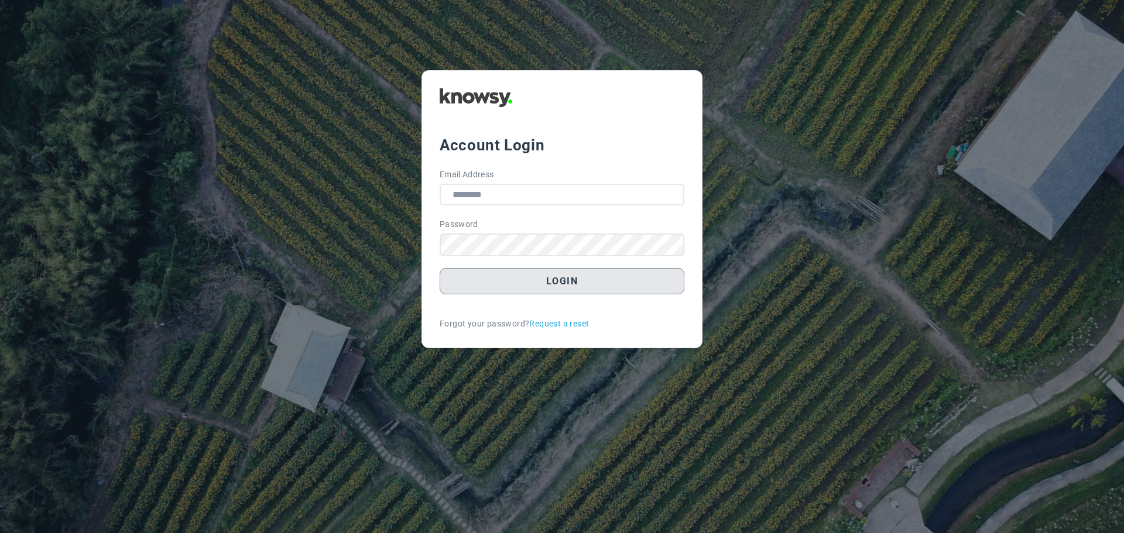
type input "**********"
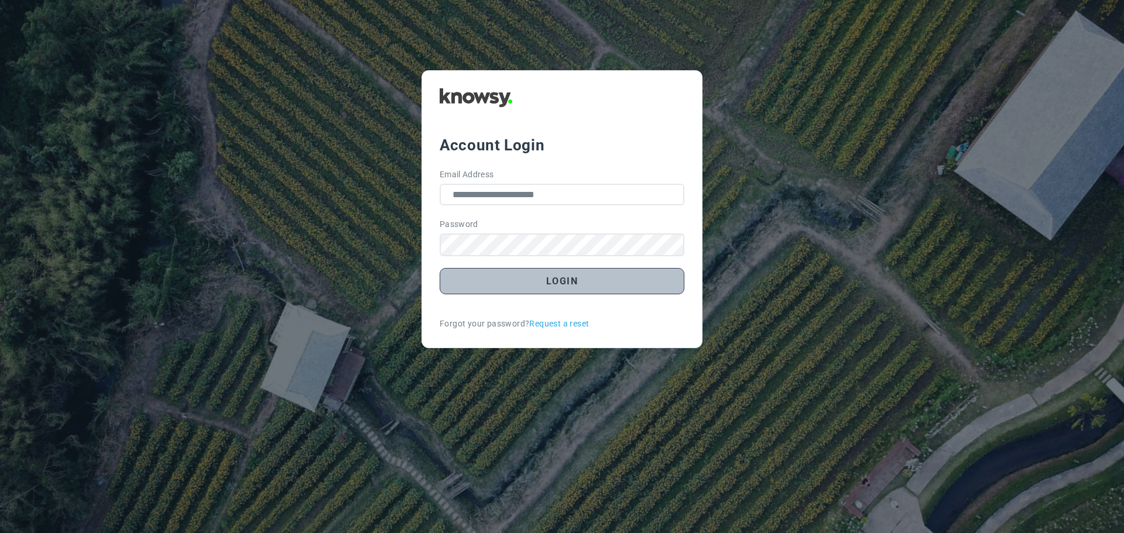
click at [571, 281] on button "Login" at bounding box center [562, 281] width 245 height 26
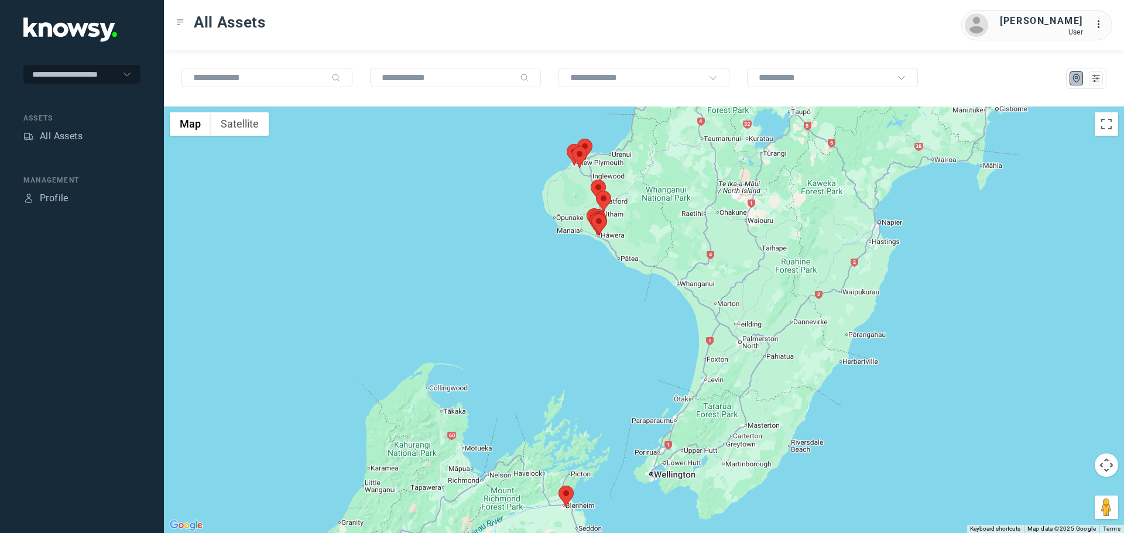
drag, startPoint x: 658, startPoint y: 207, endPoint x: 568, endPoint y: 222, distance: 91.5
click at [591, 214] on area at bounding box center [591, 214] width 0 height 0
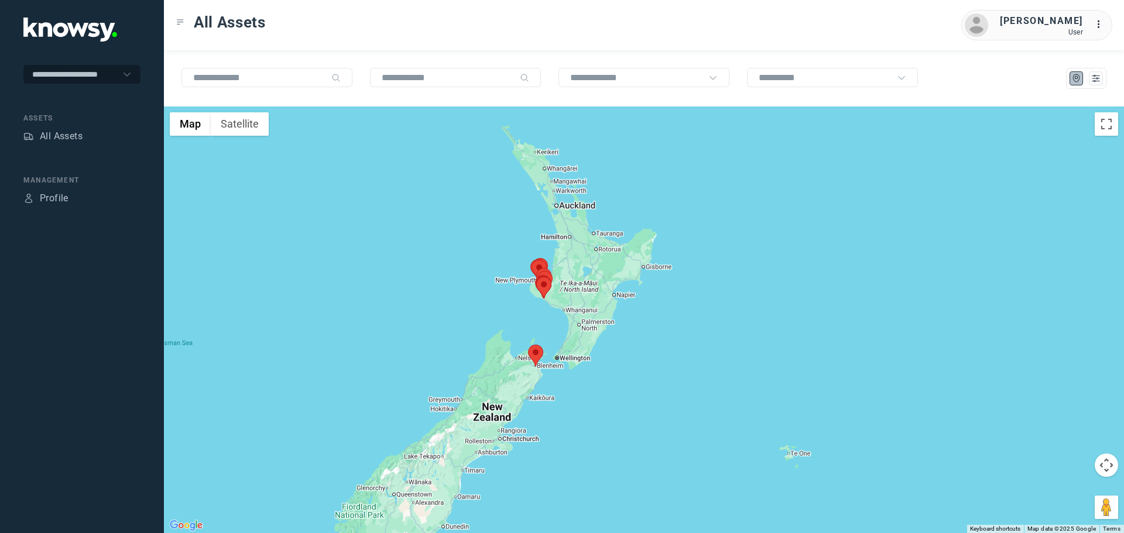
drag, startPoint x: 612, startPoint y: 183, endPoint x: 576, endPoint y: 243, distance: 69.9
click at [576, 243] on div at bounding box center [644, 320] width 960 height 427
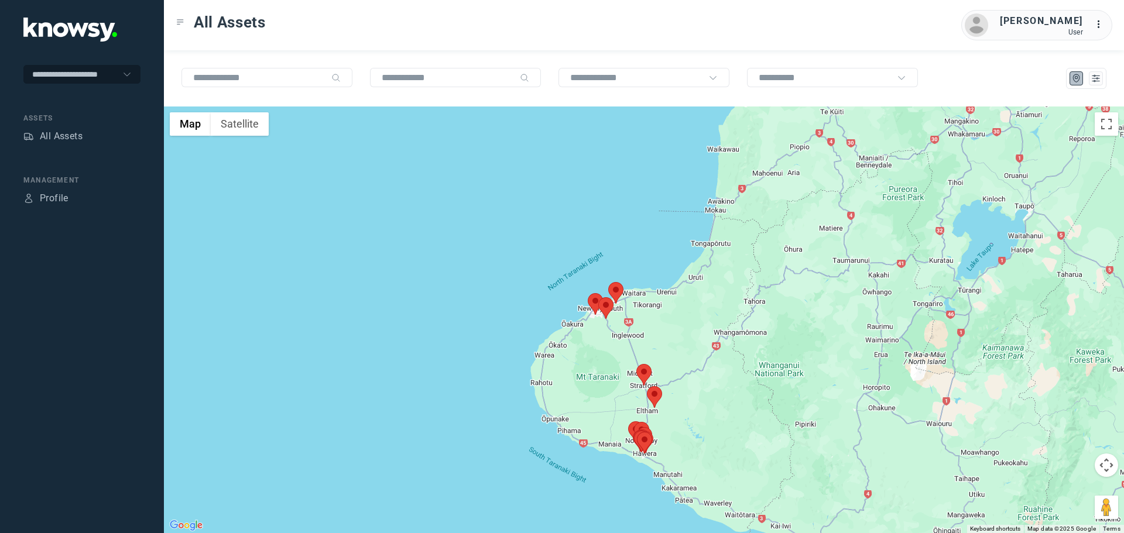
drag, startPoint x: 645, startPoint y: 369, endPoint x: 606, endPoint y: 277, distance: 99.9
click at [606, 277] on div at bounding box center [644, 320] width 960 height 427
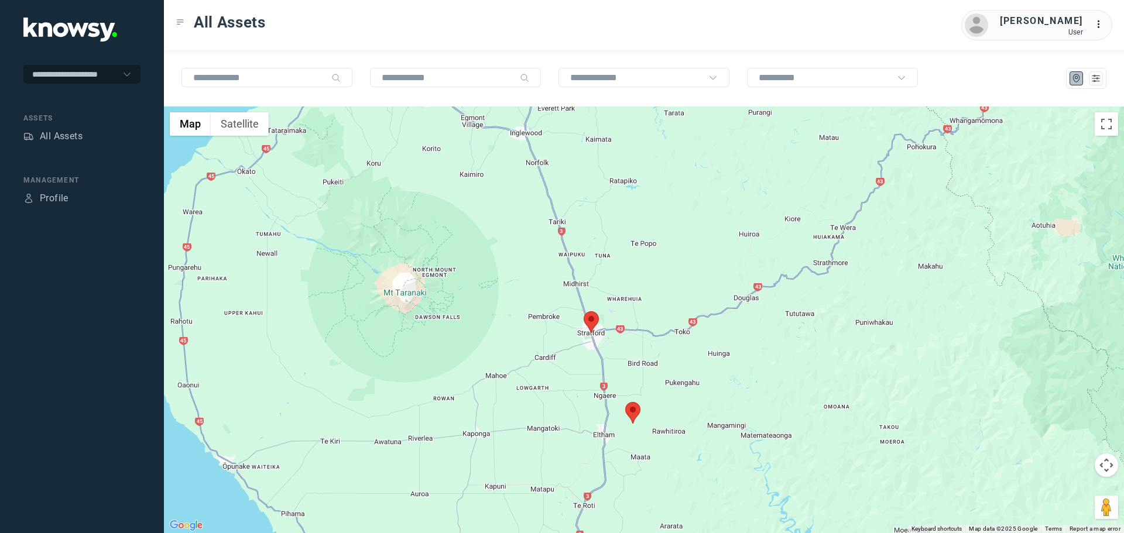
click at [625, 402] on area at bounding box center [625, 402] width 0 height 0
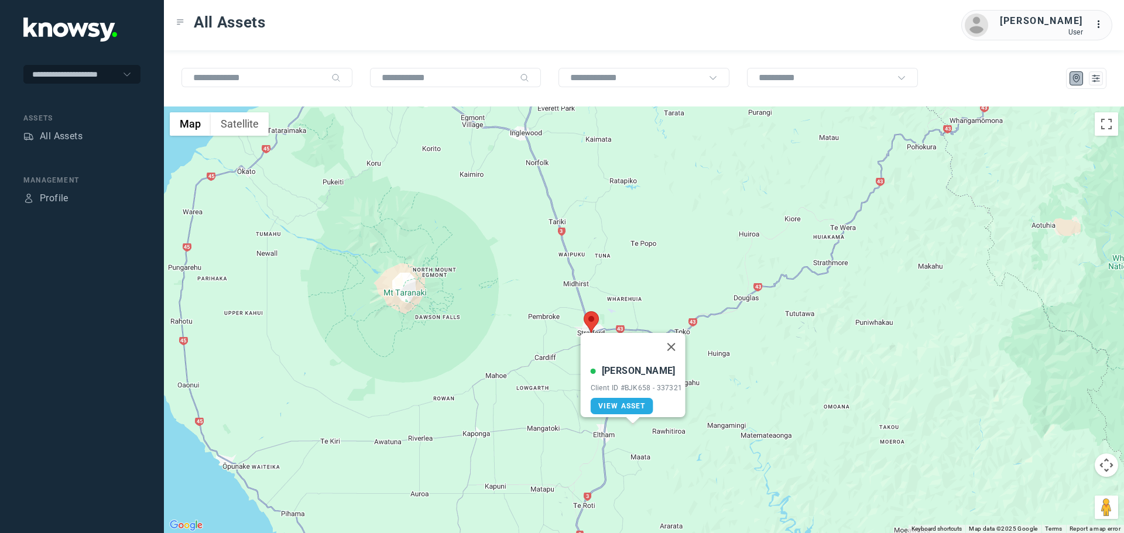
drag, startPoint x: 680, startPoint y: 337, endPoint x: 671, endPoint y: 338, distance: 8.9
click at [678, 337] on button "Close" at bounding box center [671, 347] width 28 height 28
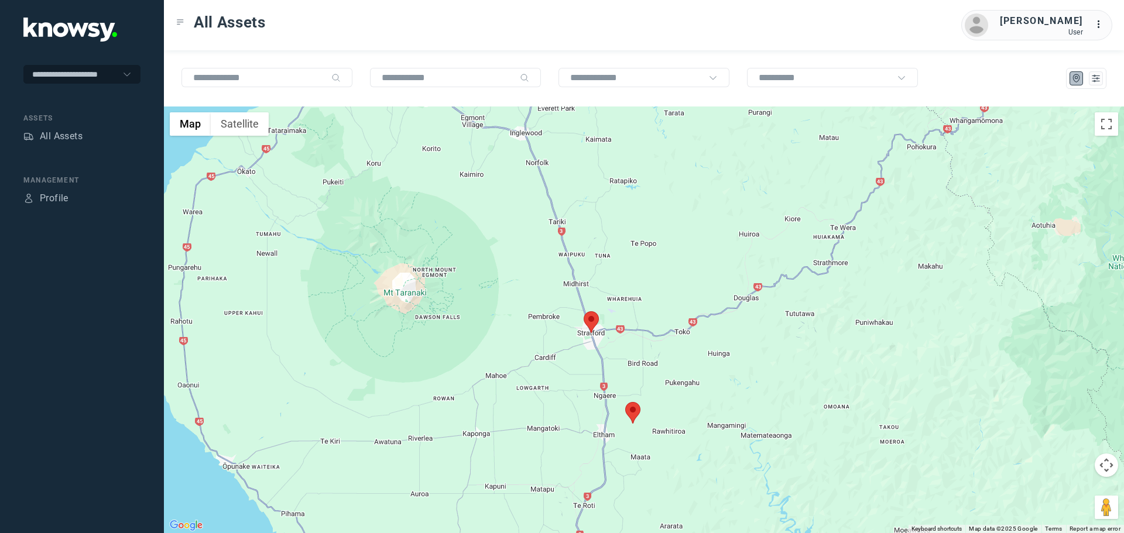
click at [584, 311] on area at bounding box center [584, 311] width 0 height 0
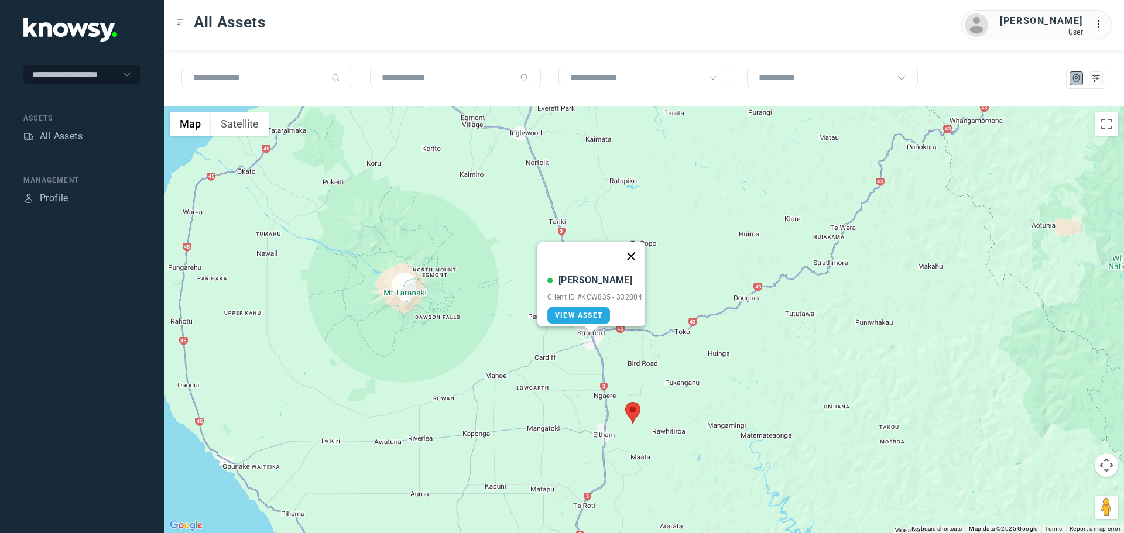
click at [639, 245] on button "Close" at bounding box center [631, 256] width 28 height 28
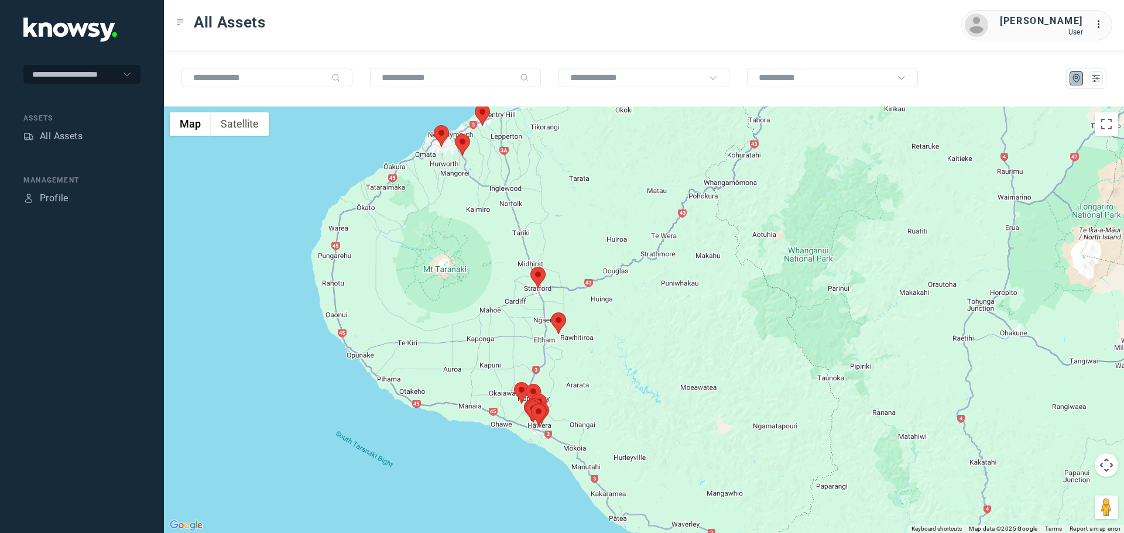
click at [455, 134] on area at bounding box center [455, 134] width 0 height 0
click at [454, 135] on area at bounding box center [454, 135] width 0 height 0
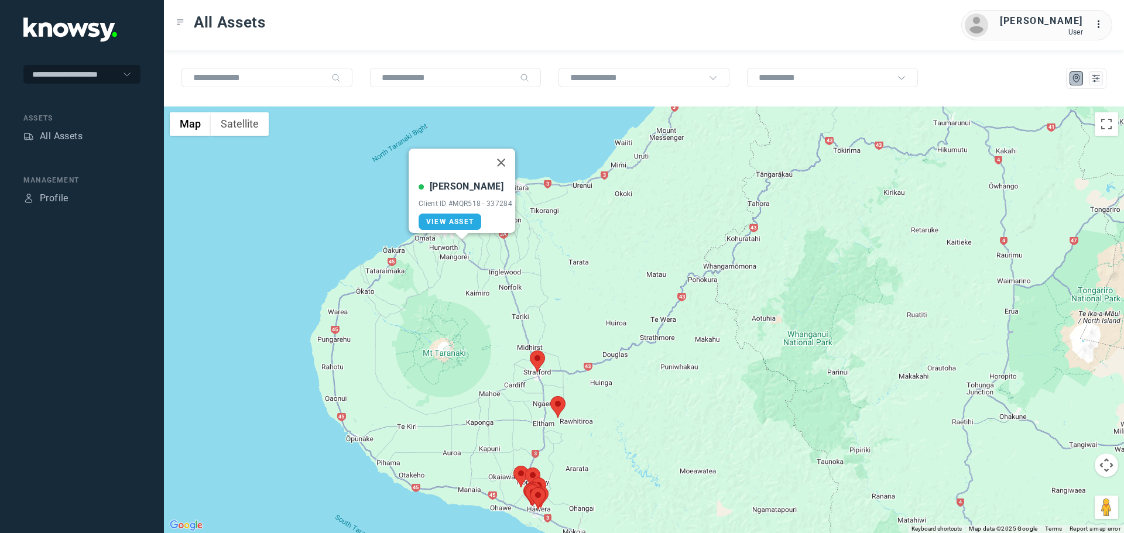
click at [509, 155] on button "Close" at bounding box center [501, 163] width 28 height 28
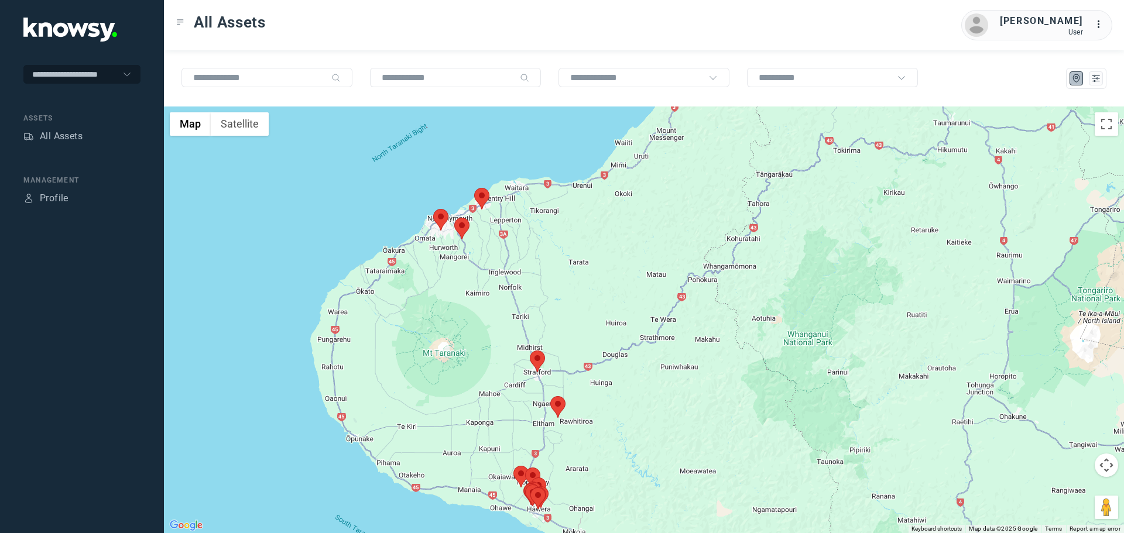
click at [474, 188] on area at bounding box center [474, 188] width 0 height 0
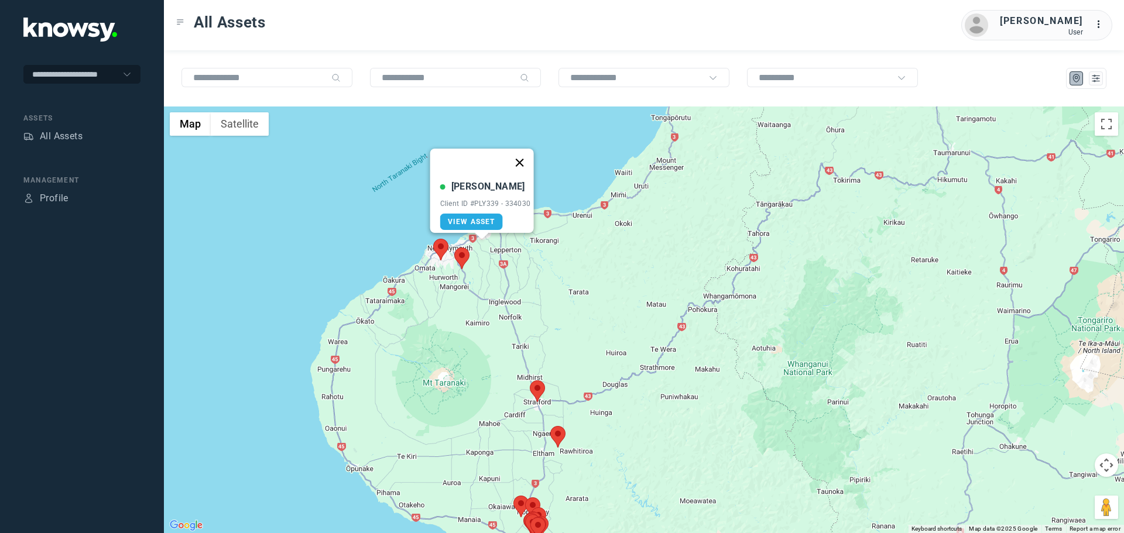
click at [527, 155] on button "Close" at bounding box center [519, 163] width 28 height 28
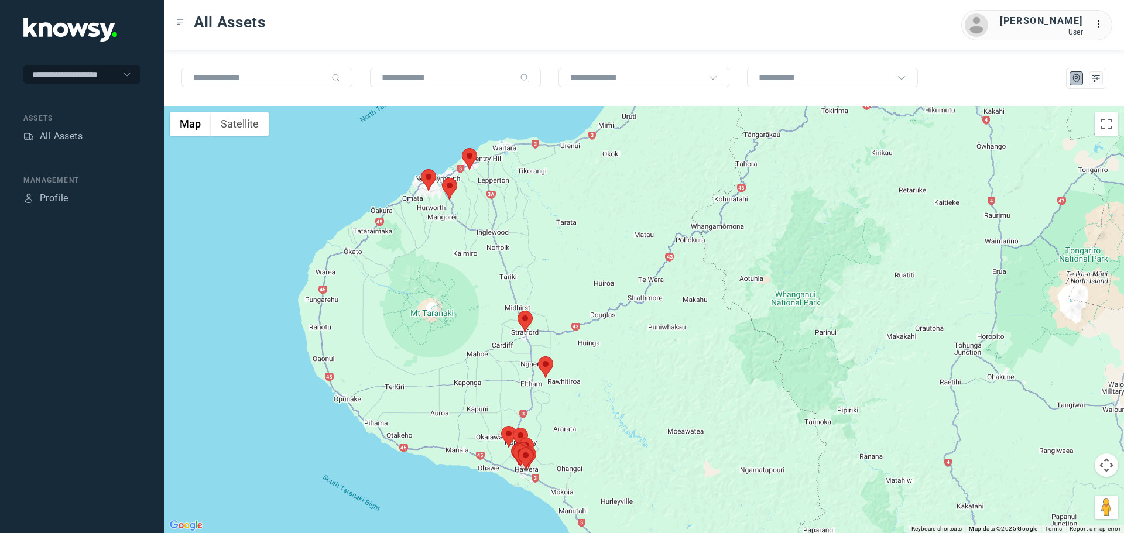
drag, startPoint x: 525, startPoint y: 451, endPoint x: 503, endPoint y: 321, distance: 131.7
click at [503, 321] on div "To navigate, press the arrow keys." at bounding box center [644, 320] width 960 height 427
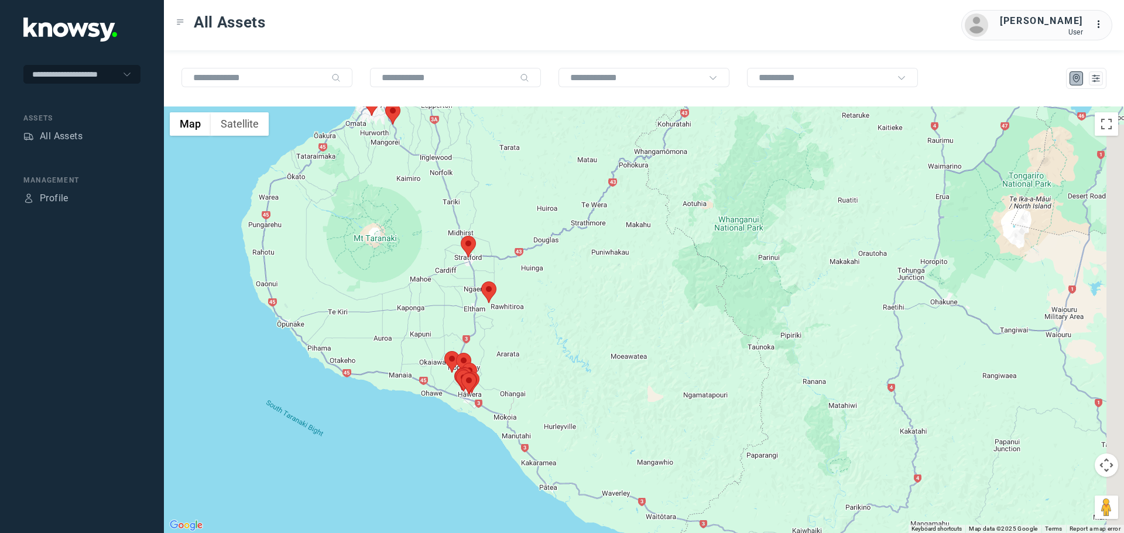
drag, startPoint x: 477, startPoint y: 337, endPoint x: 409, endPoint y: 316, distance: 71.1
click at [409, 316] on div at bounding box center [644, 320] width 960 height 427
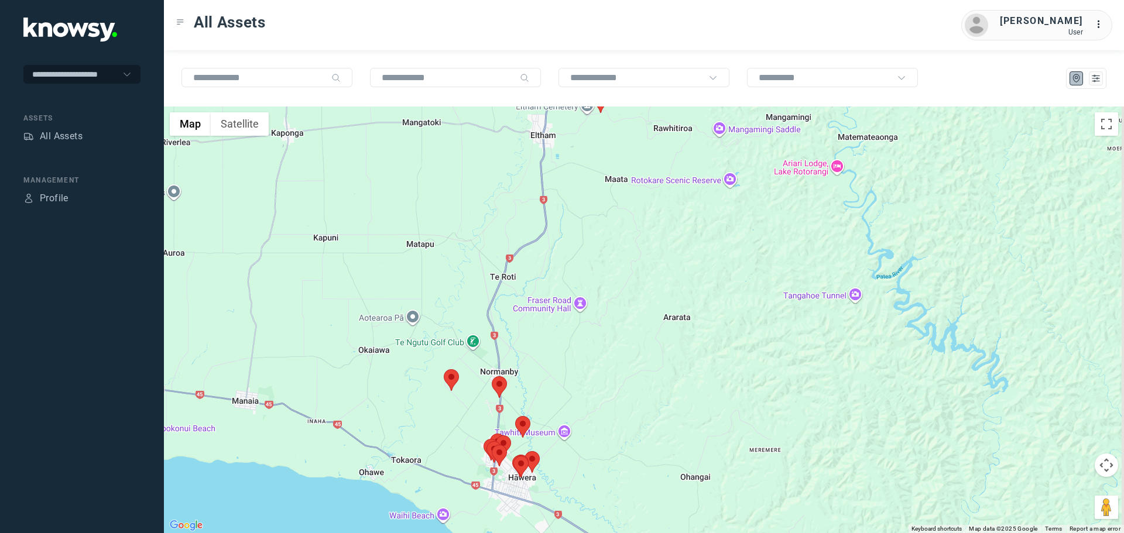
drag, startPoint x: 495, startPoint y: 424, endPoint x: 463, endPoint y: 316, distance: 112.8
click at [463, 321] on div at bounding box center [644, 320] width 960 height 427
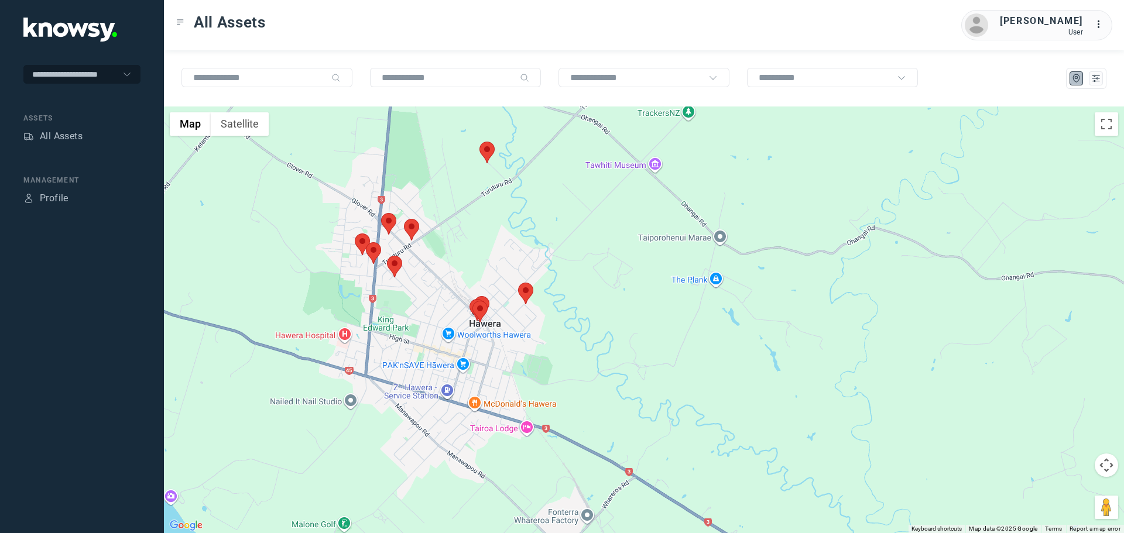
click at [404, 219] on area at bounding box center [404, 219] width 0 height 0
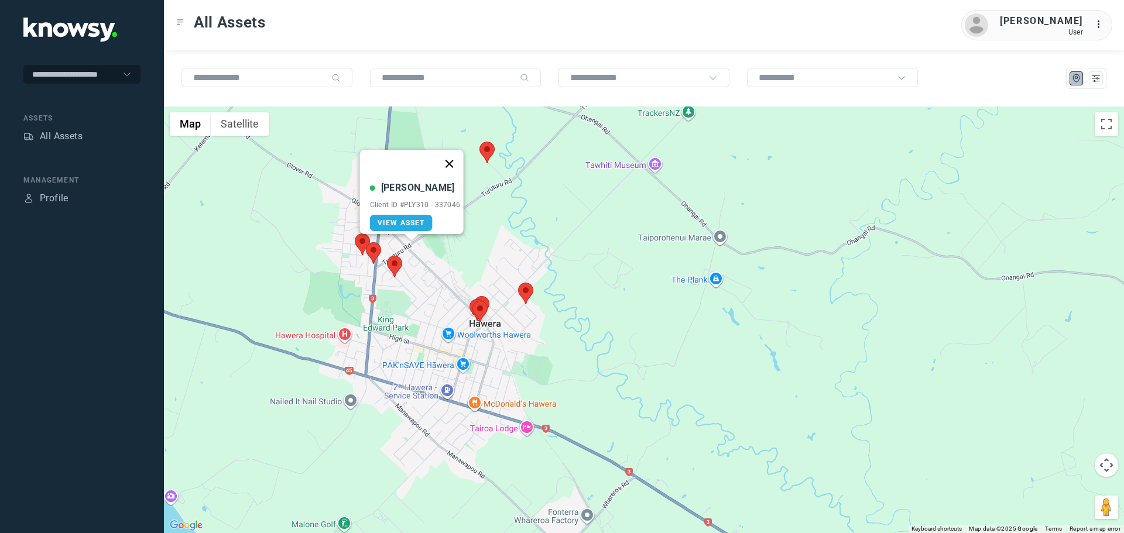
click at [453, 157] on button "Close" at bounding box center [449, 164] width 28 height 28
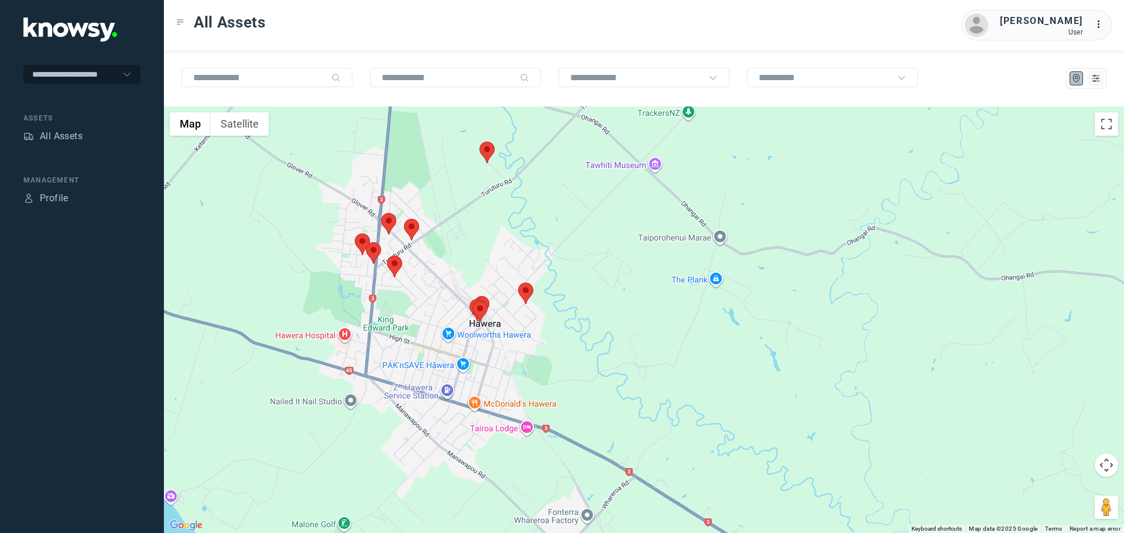
click at [381, 213] on area at bounding box center [381, 213] width 0 height 0
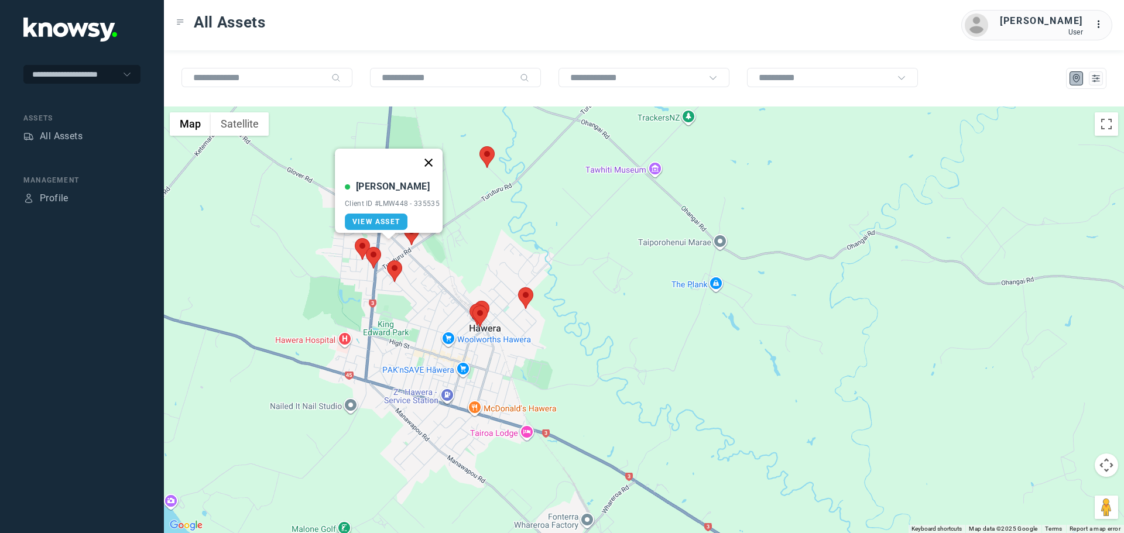
click at [436, 154] on button "Close" at bounding box center [428, 163] width 28 height 28
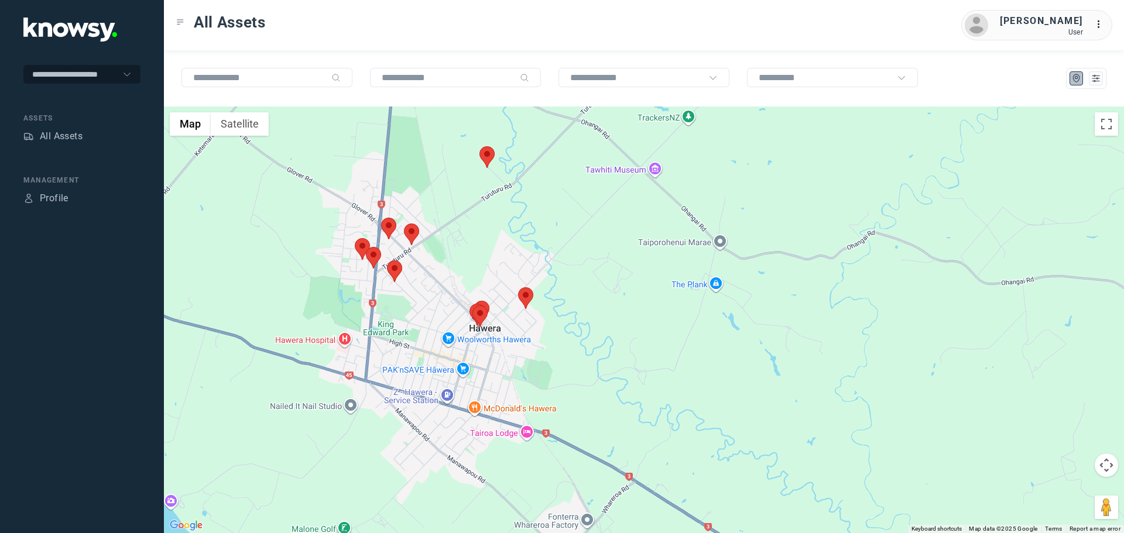
click at [355, 238] on area at bounding box center [355, 238] width 0 height 0
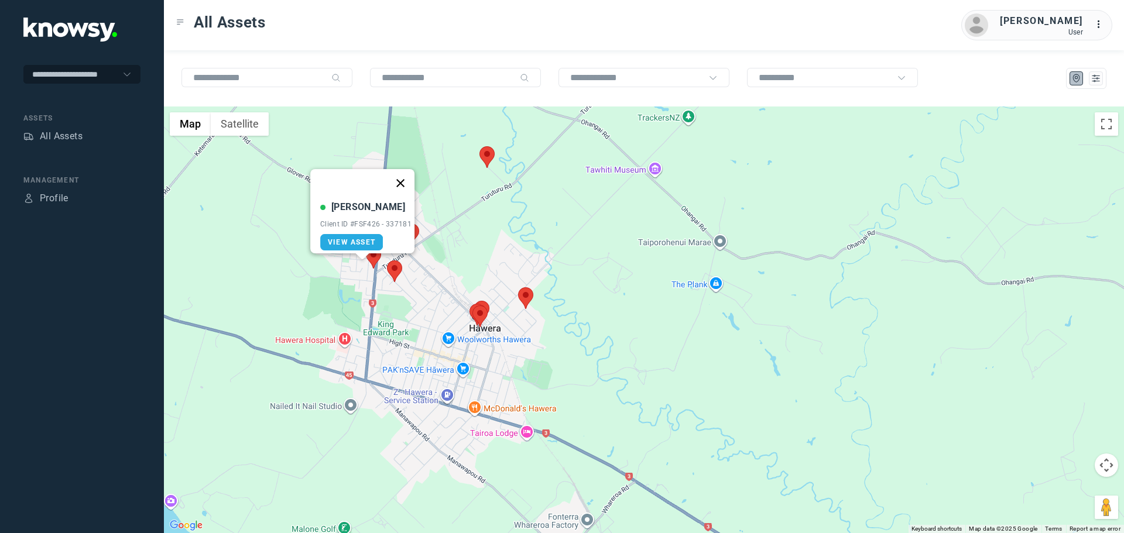
click at [405, 172] on button "Close" at bounding box center [400, 183] width 28 height 28
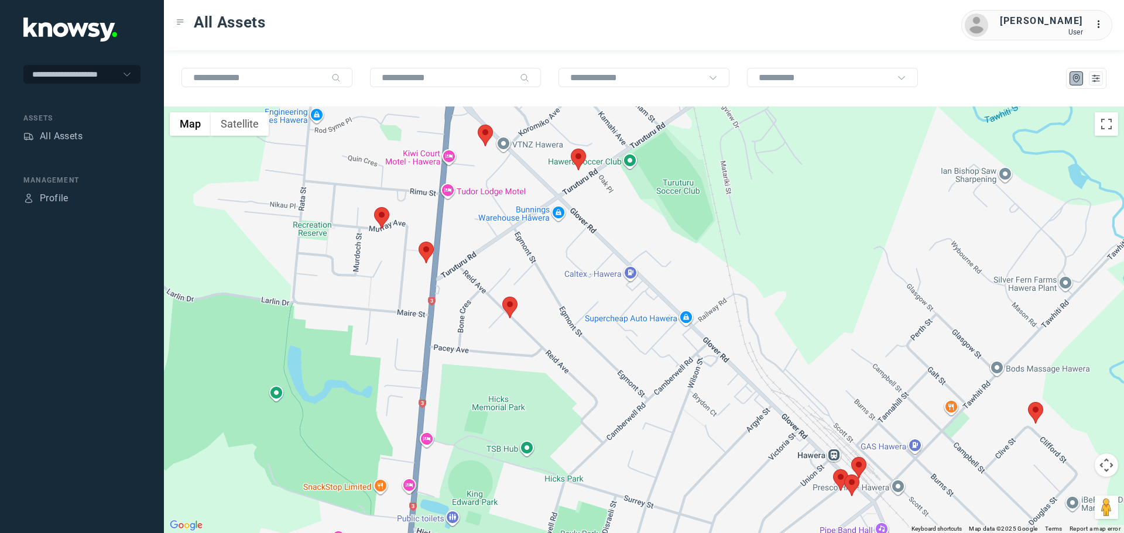
drag, startPoint x: 390, startPoint y: 216, endPoint x: 387, endPoint y: 259, distance: 42.9
click at [383, 259] on div at bounding box center [644, 320] width 960 height 427
